Goal: Navigation & Orientation: Find specific page/section

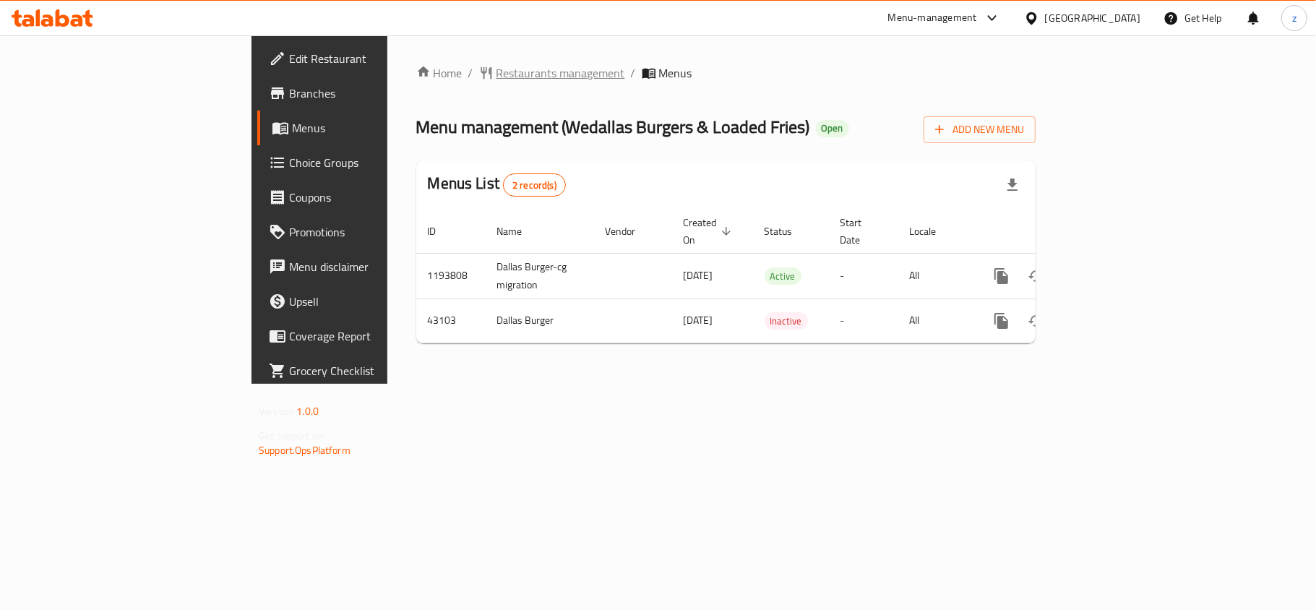
click at [496, 76] on span "Restaurants management" at bounding box center [560, 72] width 129 height 17
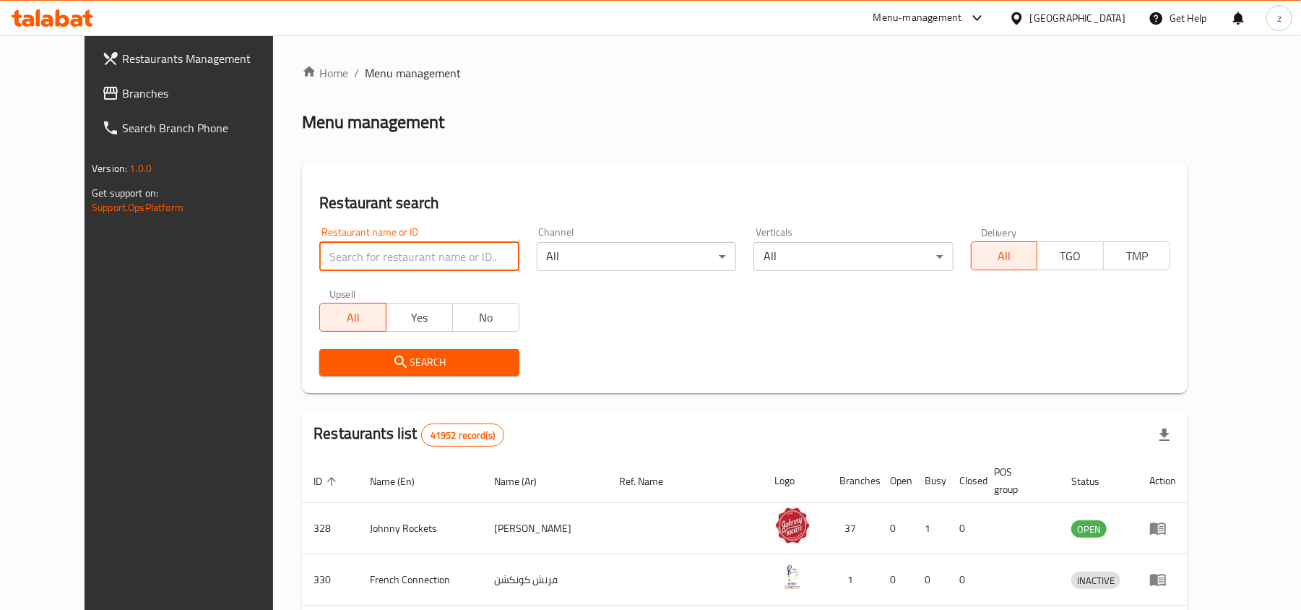
click at [332, 259] on input "search" at bounding box center [418, 256] width 199 height 29
paste input "22341"
type input "22341"
click at [330, 350] on button "Search" at bounding box center [418, 362] width 199 height 27
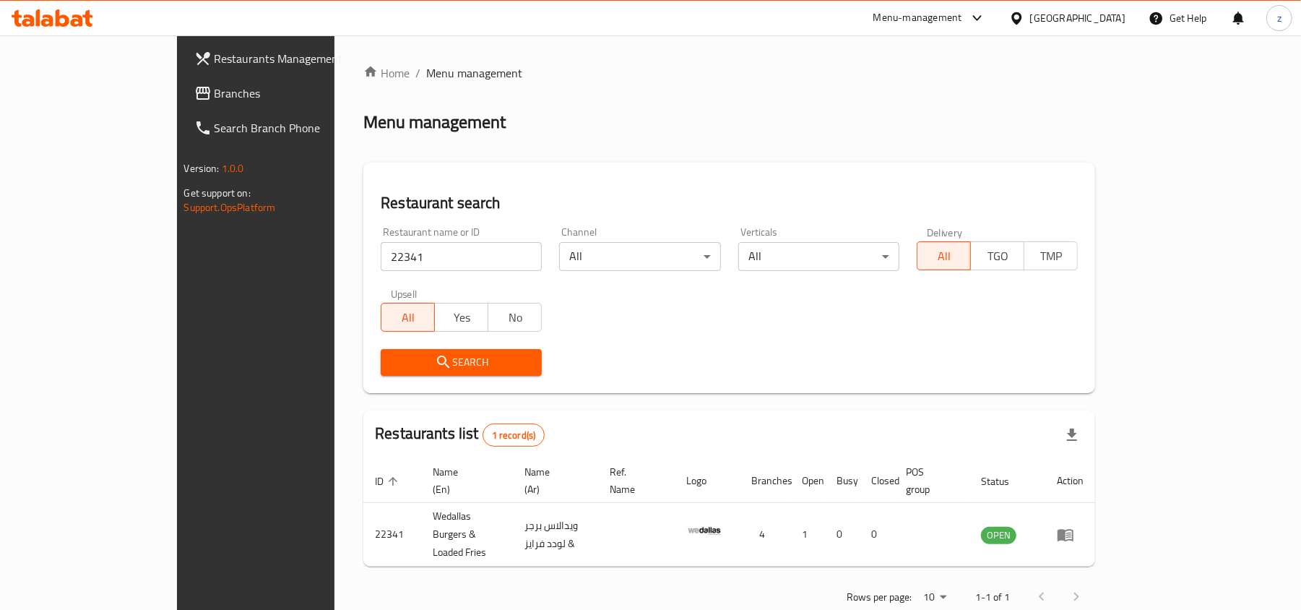
click at [215, 61] on span "Restaurants Management" at bounding box center [299, 58] width 168 height 17
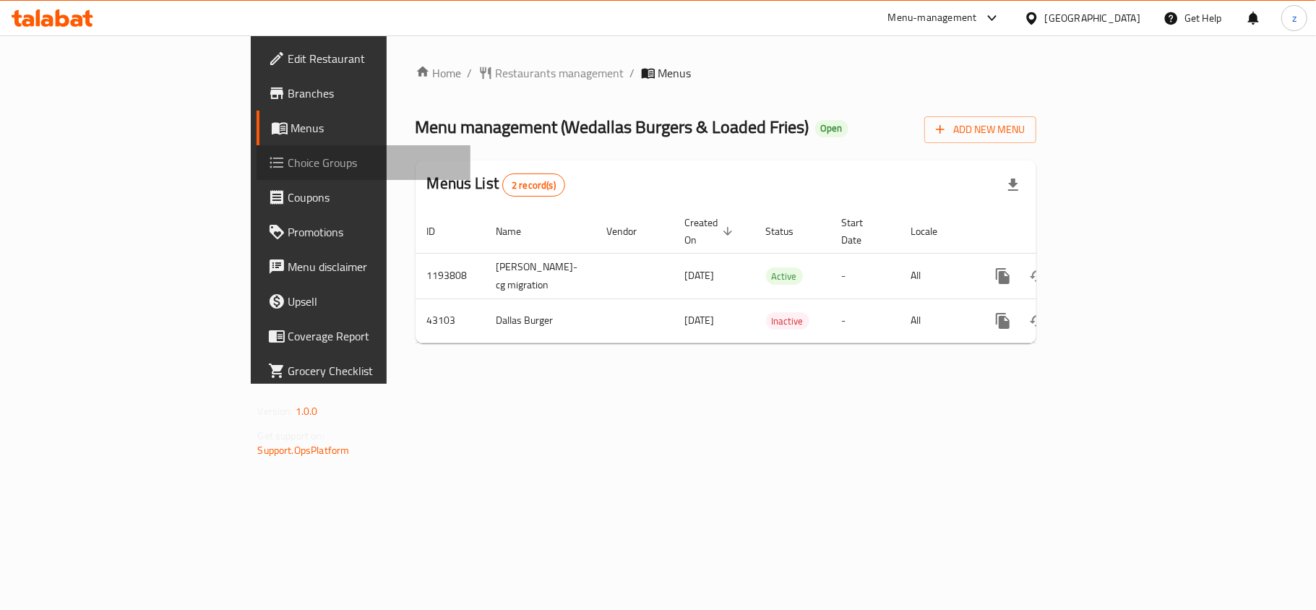
click at [288, 165] on span "Choice Groups" at bounding box center [373, 162] width 171 height 17
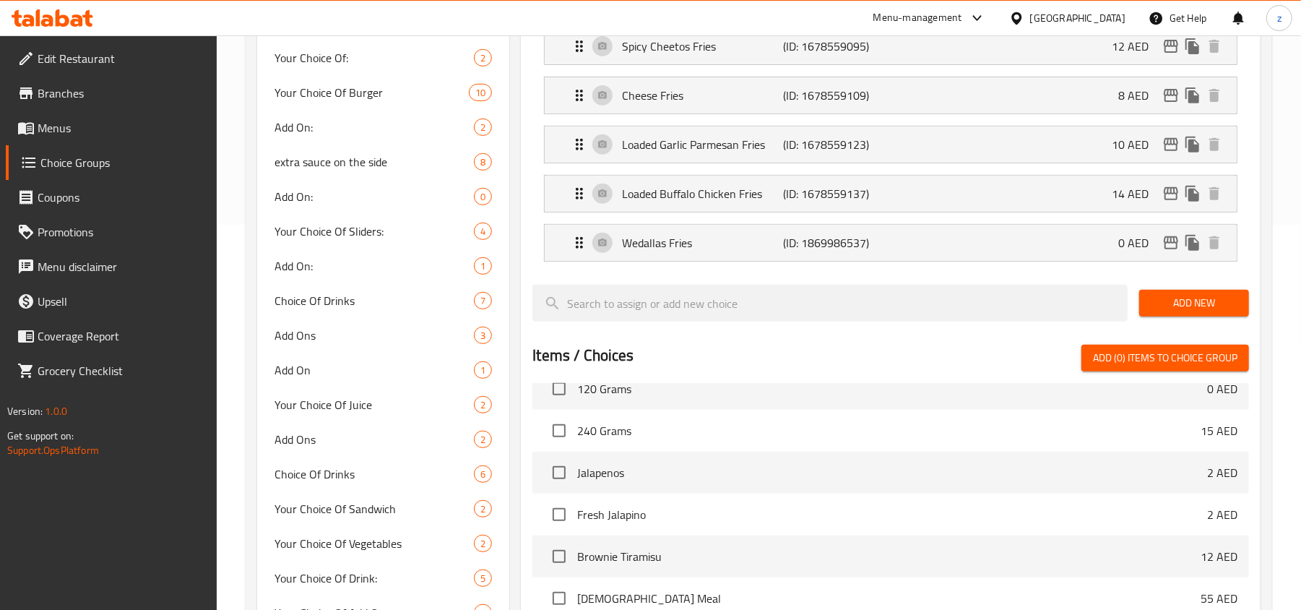
scroll to position [481, 0]
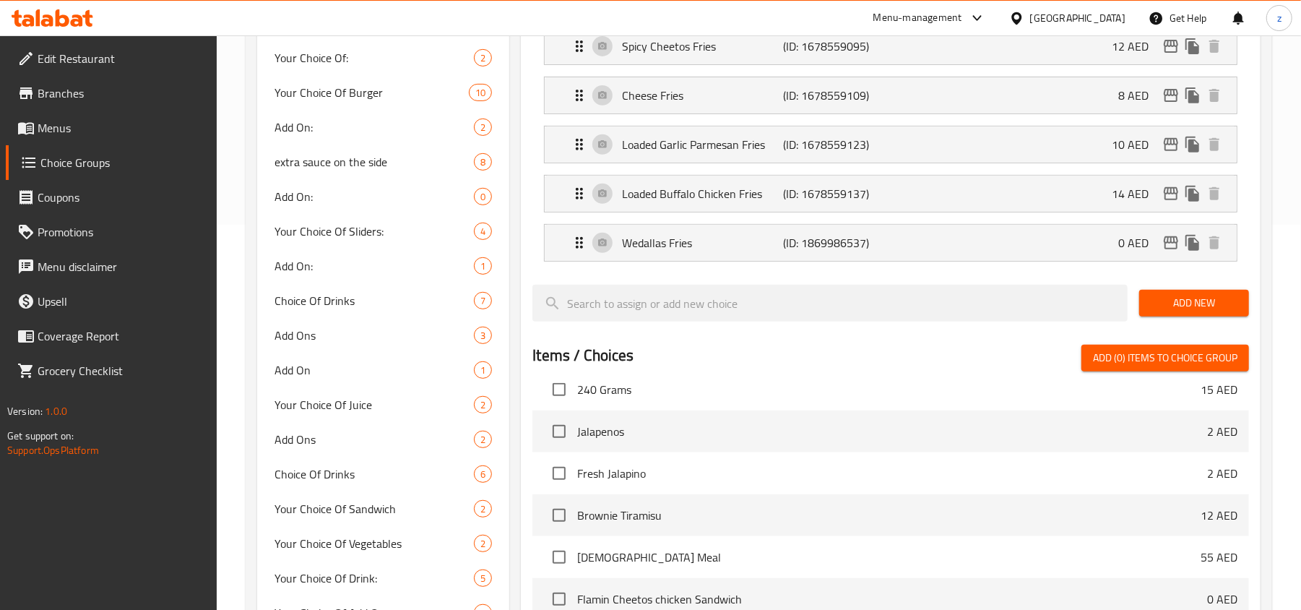
click at [608, 478] on span "Fresh Jalapino" at bounding box center [892, 473] width 630 height 17
click at [613, 477] on span "Fresh Jalapino" at bounding box center [892, 473] width 630 height 17
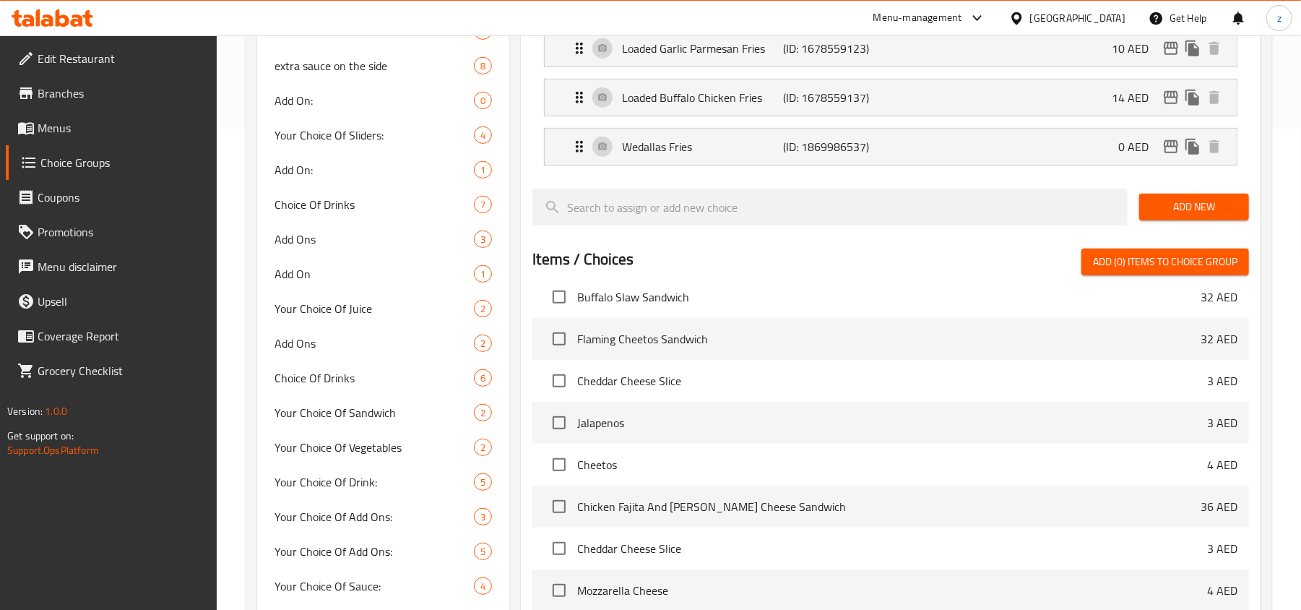
scroll to position [1927, 0]
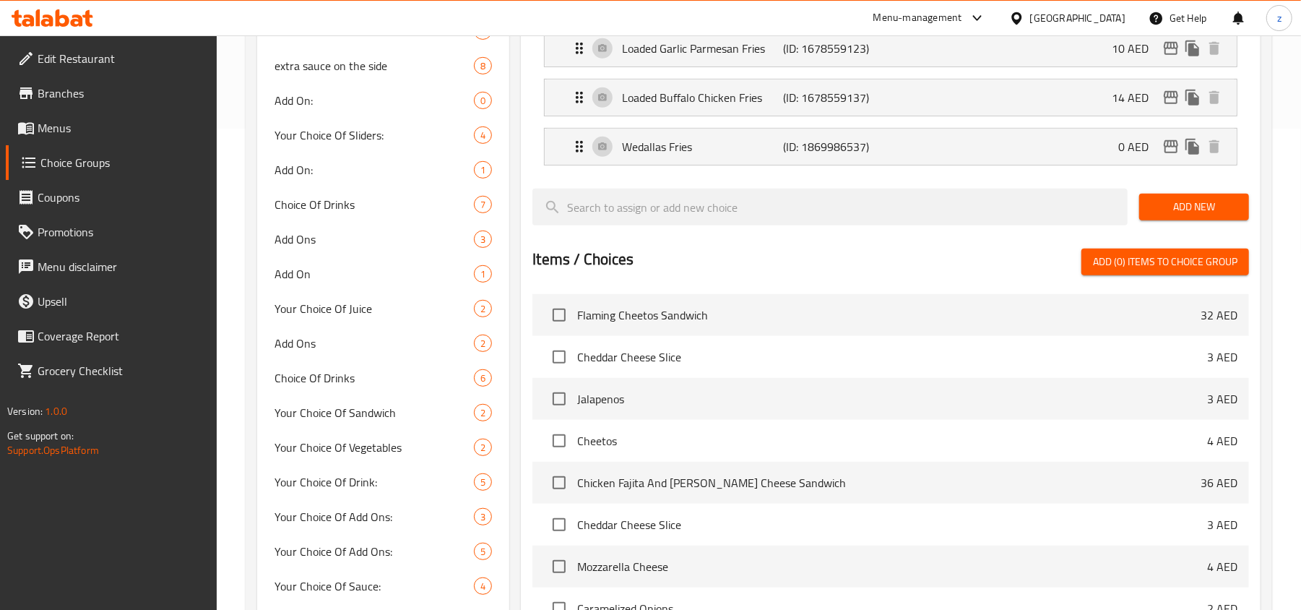
click at [600, 400] on span "Jalapenos" at bounding box center [892, 398] width 630 height 17
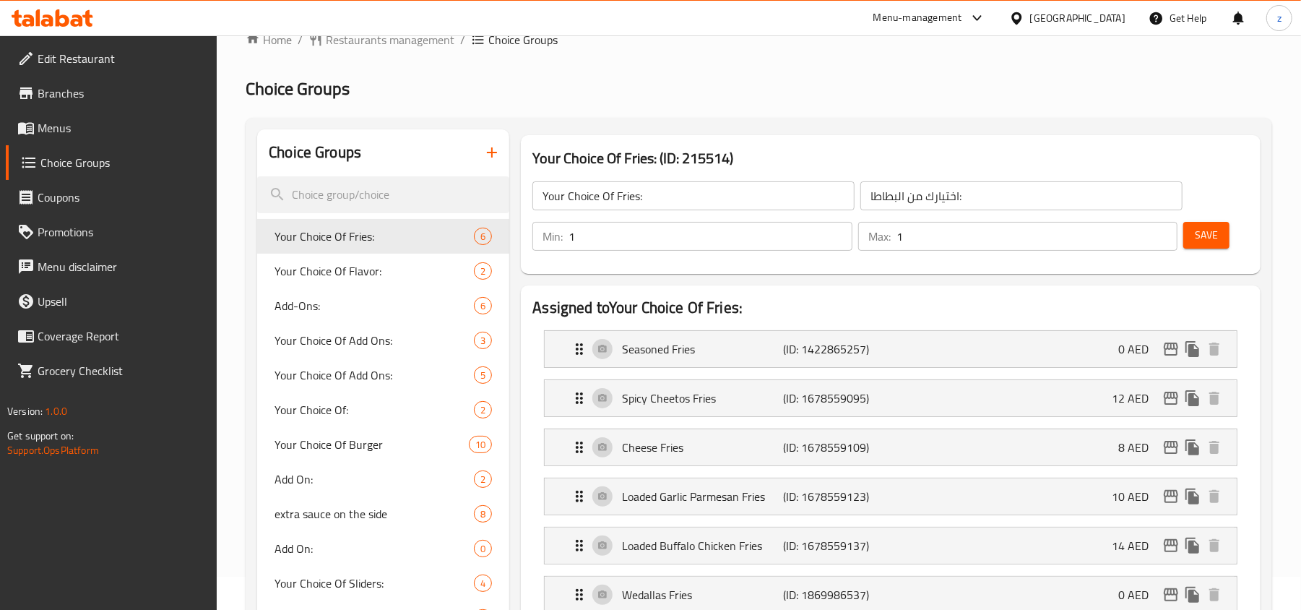
scroll to position [0, 0]
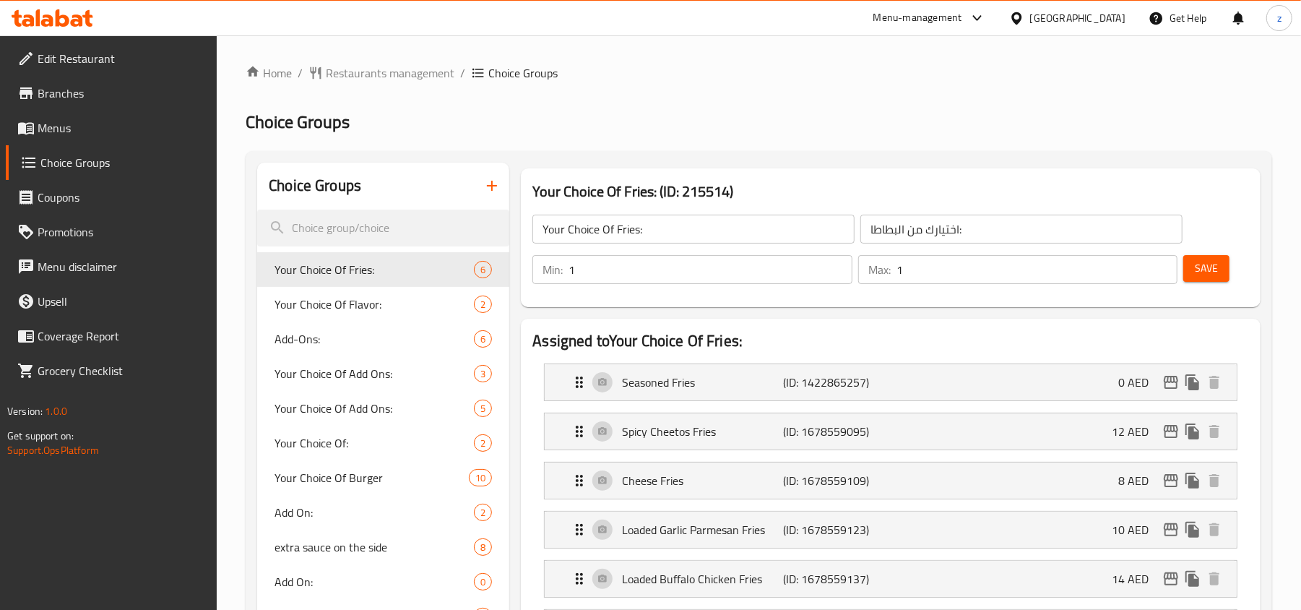
click at [62, 100] on span "Branches" at bounding box center [122, 93] width 168 height 17
click at [387, 77] on span "Restaurants management" at bounding box center [390, 72] width 129 height 17
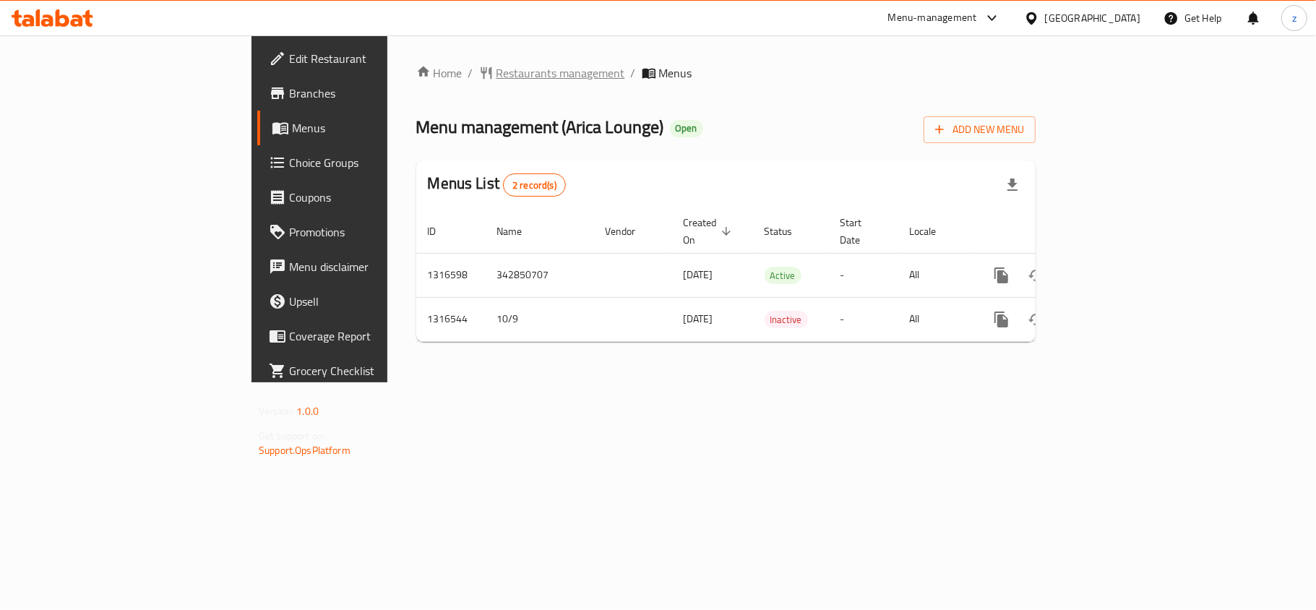
click at [496, 74] on span "Restaurants management" at bounding box center [560, 72] width 129 height 17
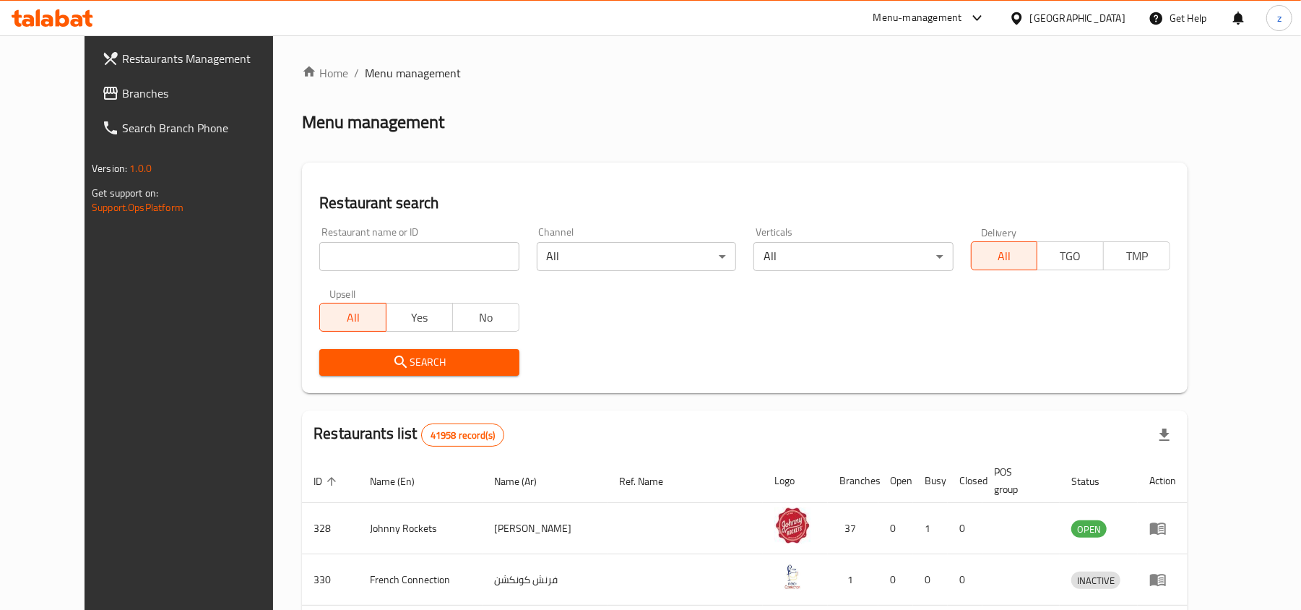
click at [319, 238] on div "Restaurant name or ID Restaurant name or ID" at bounding box center [418, 249] width 199 height 44
click at [319, 261] on input "search" at bounding box center [418, 256] width 199 height 29
paste input "707692"
type input "707692"
click at [331, 356] on span "Search" at bounding box center [419, 362] width 176 height 18
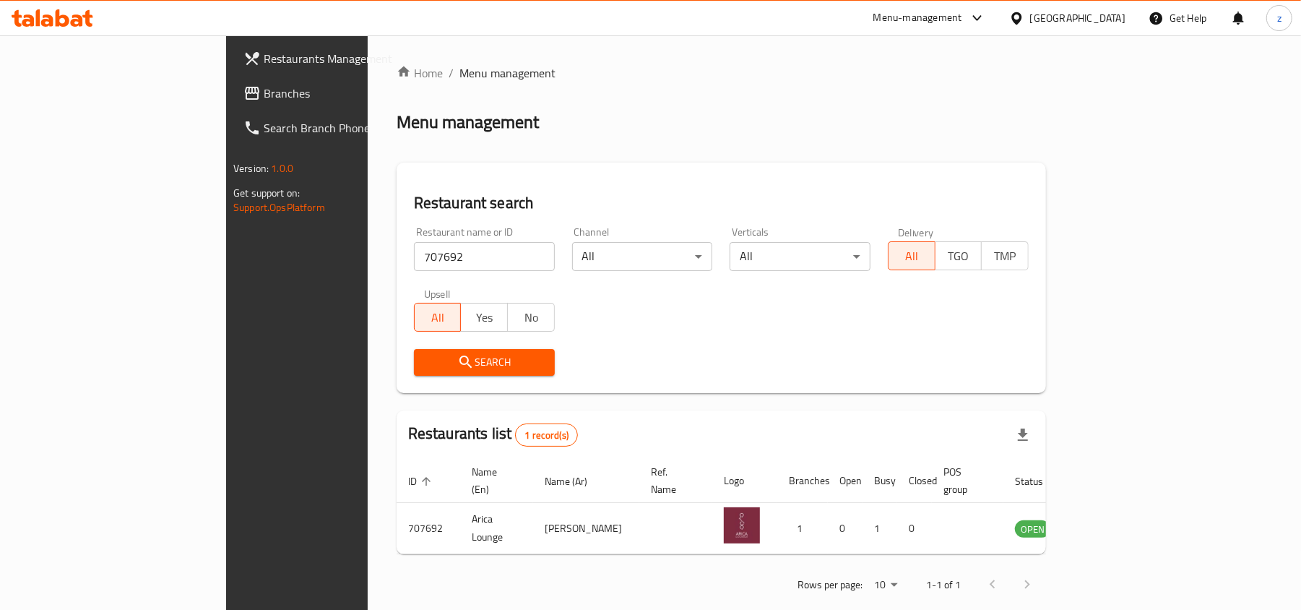
click at [264, 85] on span "Branches" at bounding box center [348, 93] width 168 height 17
